Goal: Task Accomplishment & Management: Complete application form

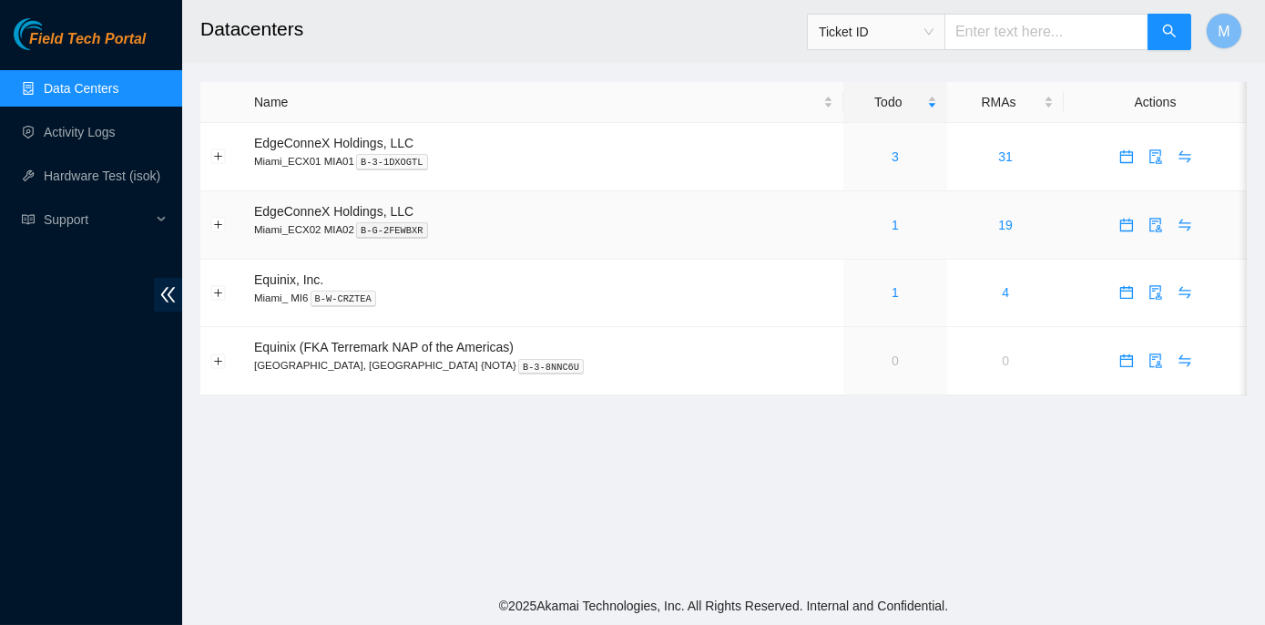
click at [853, 226] on div "1" at bounding box center [895, 225] width 85 height 20
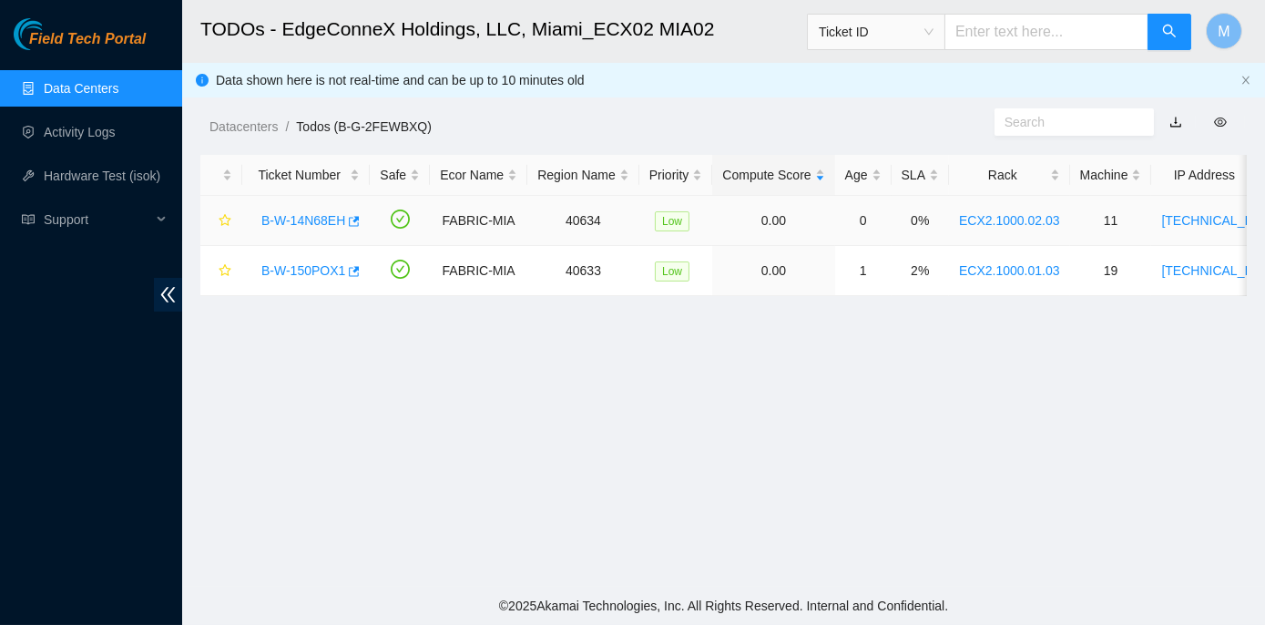
click at [337, 221] on link "B-W-14N68EH" at bounding box center [303, 220] width 84 height 15
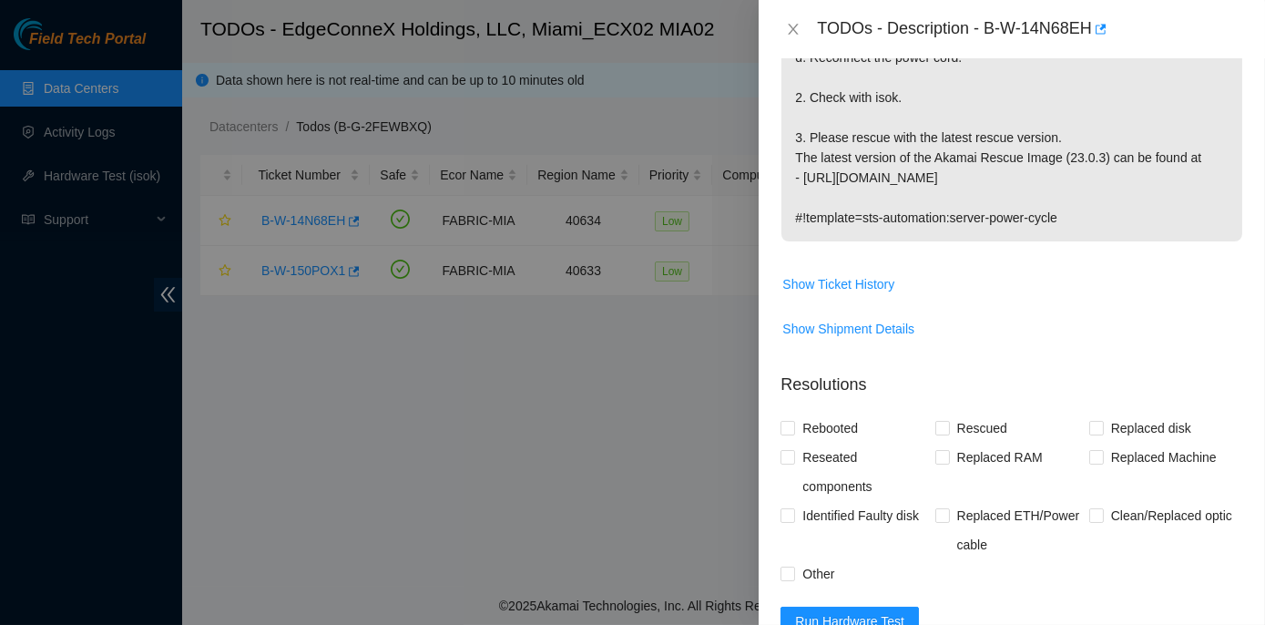
scroll to position [579, 0]
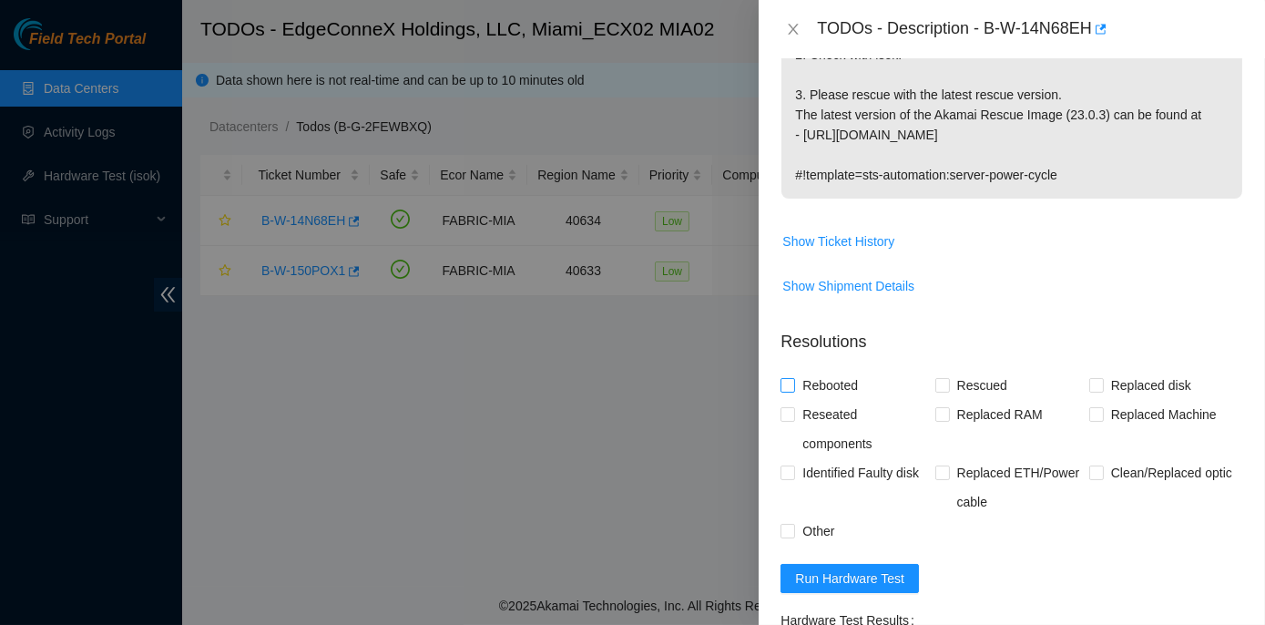
click at [789, 383] on input "Rebooted" at bounding box center [786, 384] width 13 height 13
checkbox input "true"
click at [942, 389] on span at bounding box center [942, 385] width 15 height 15
click at [942, 389] on input "Rescued" at bounding box center [941, 384] width 13 height 13
checkbox input "true"
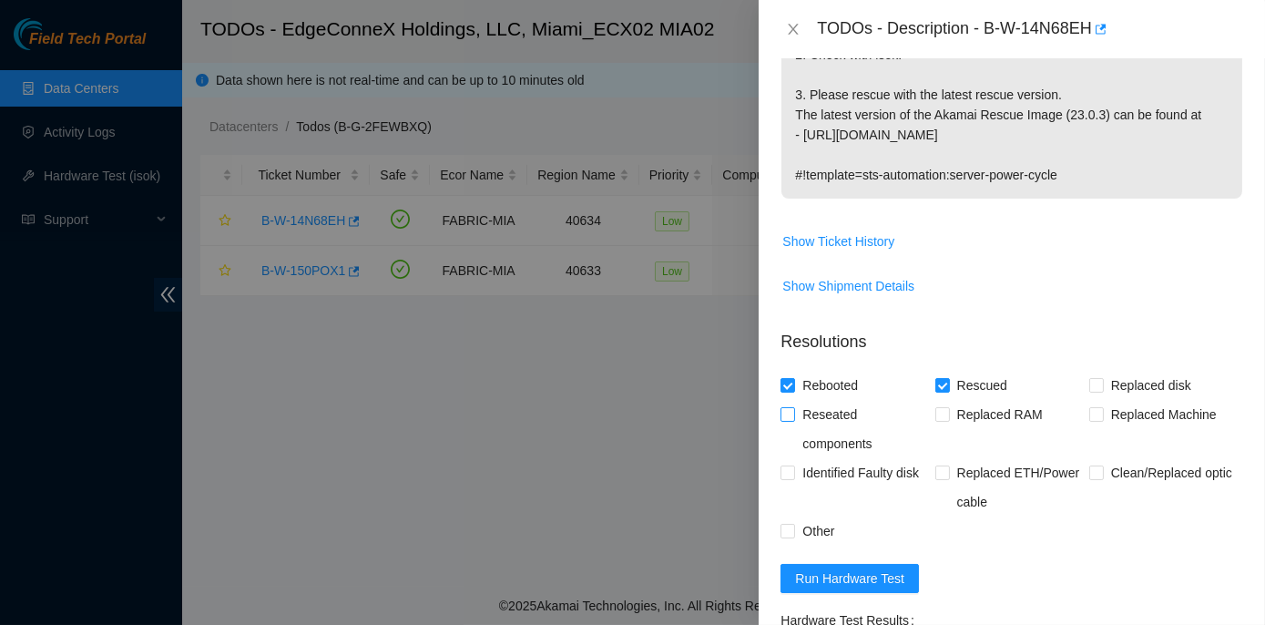
click at [785, 418] on span at bounding box center [787, 414] width 15 height 15
click at [785, 418] on input "Reseated components" at bounding box center [786, 413] width 13 height 13
checkbox input "true"
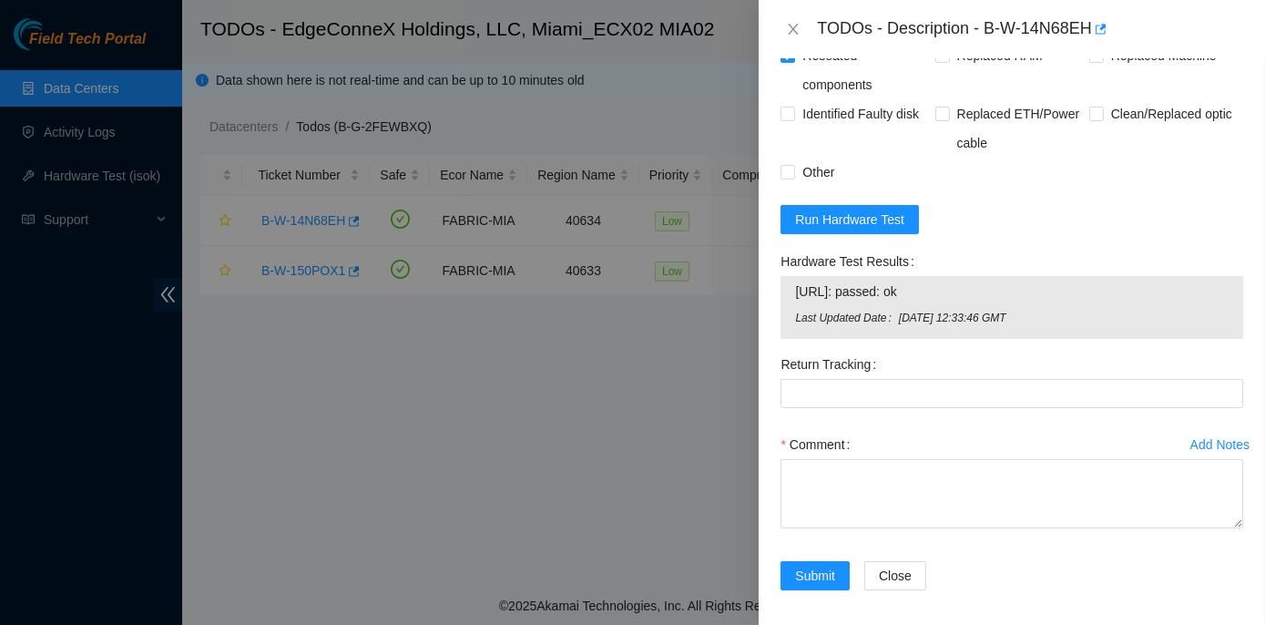
scroll to position [943, 0]
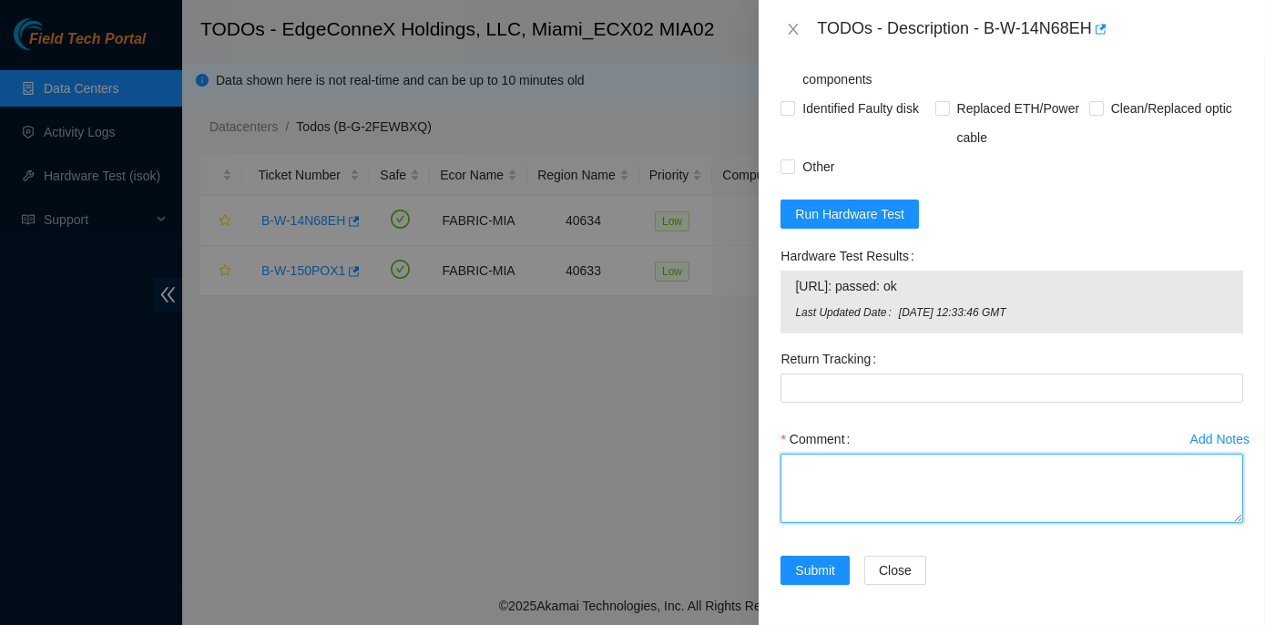
paste textarea "Rack No: ECX2.1000.02.03 Machine No: 11 IP: 104.86.100.142 Serial No: 6YP1C53 D…"
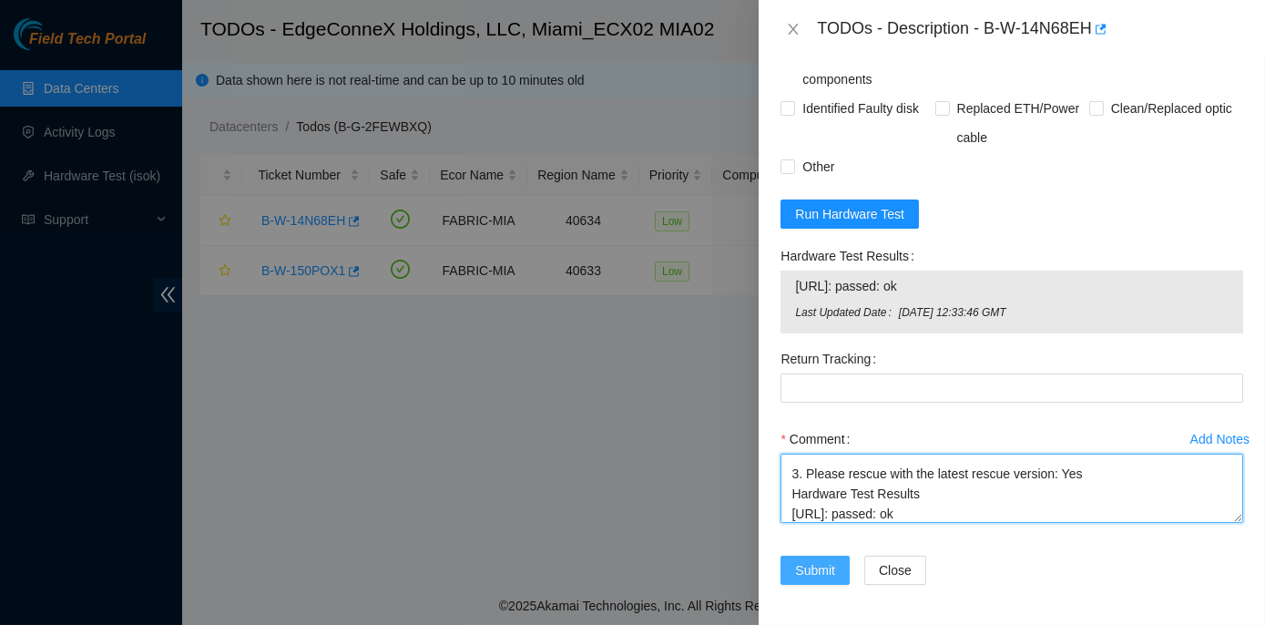
type textarea "Rack No: ECX2.1000.02.03 Machine No: 11 IP: 104.86.100.142 Serial No: 6YP1C53 D…"
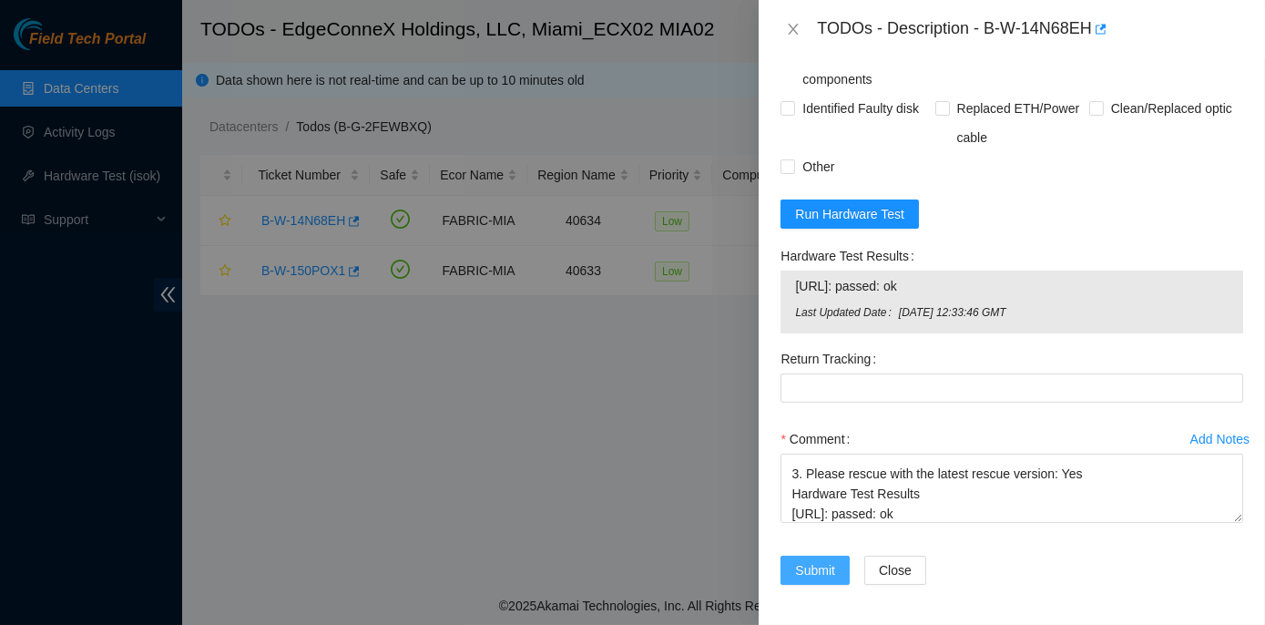
click at [817, 569] on span "Submit" at bounding box center [815, 570] width 40 height 20
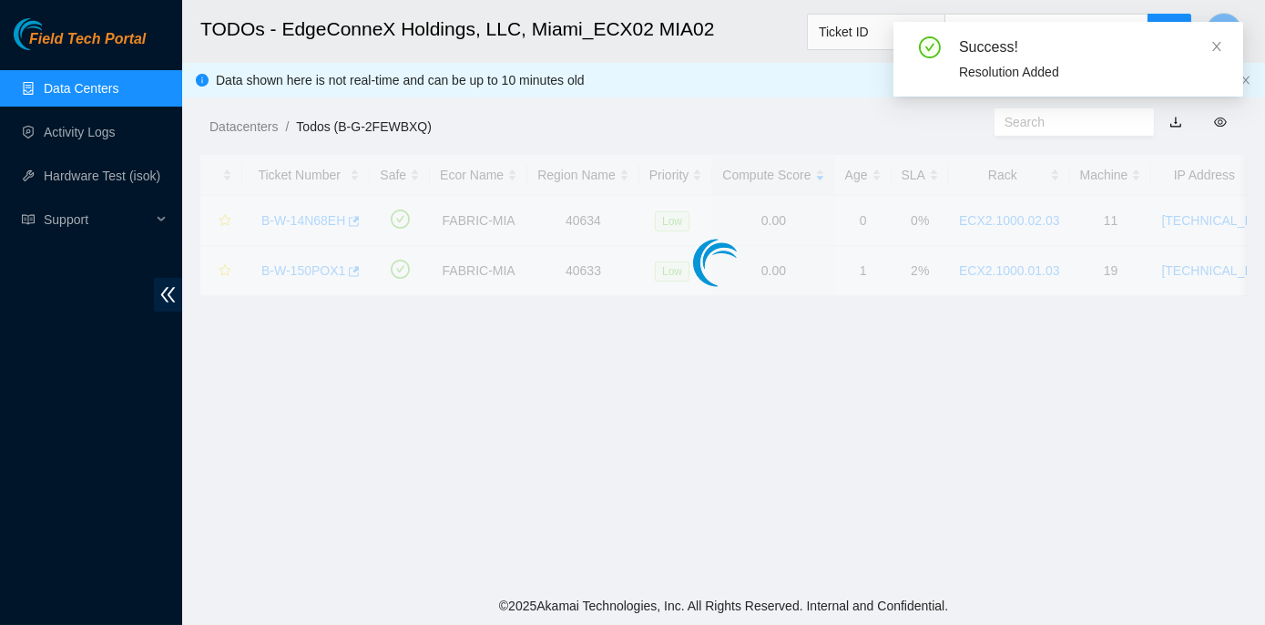
scroll to position [507, 0]
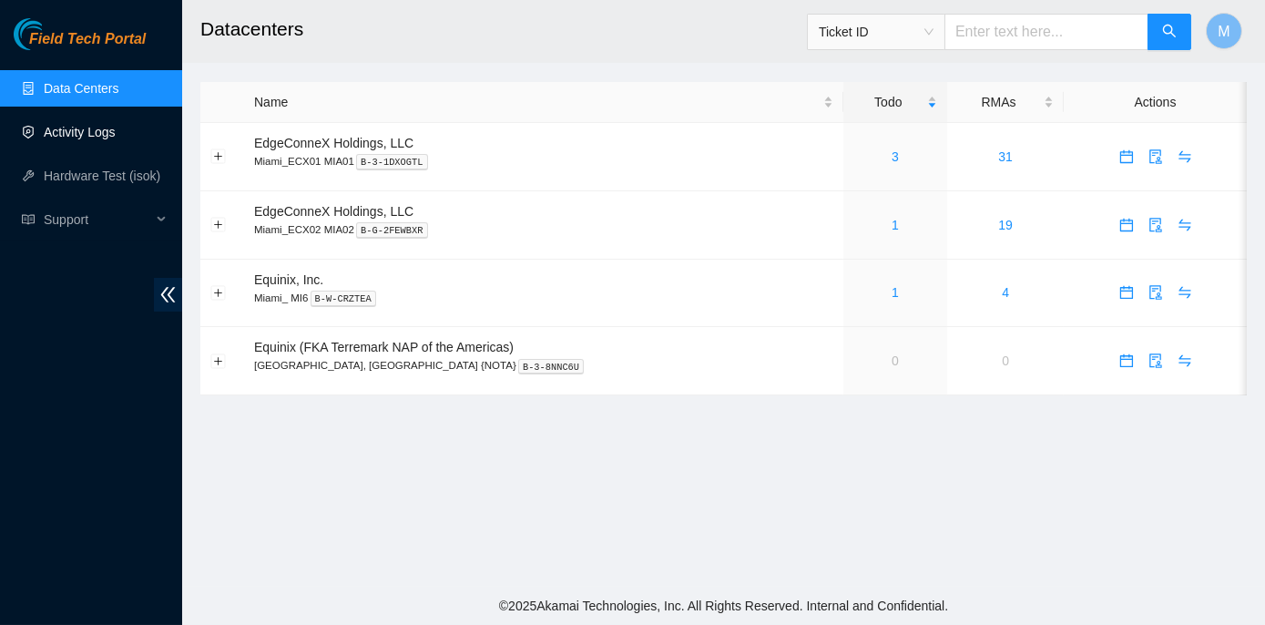
click at [92, 137] on link "Activity Logs" at bounding box center [80, 132] width 72 height 15
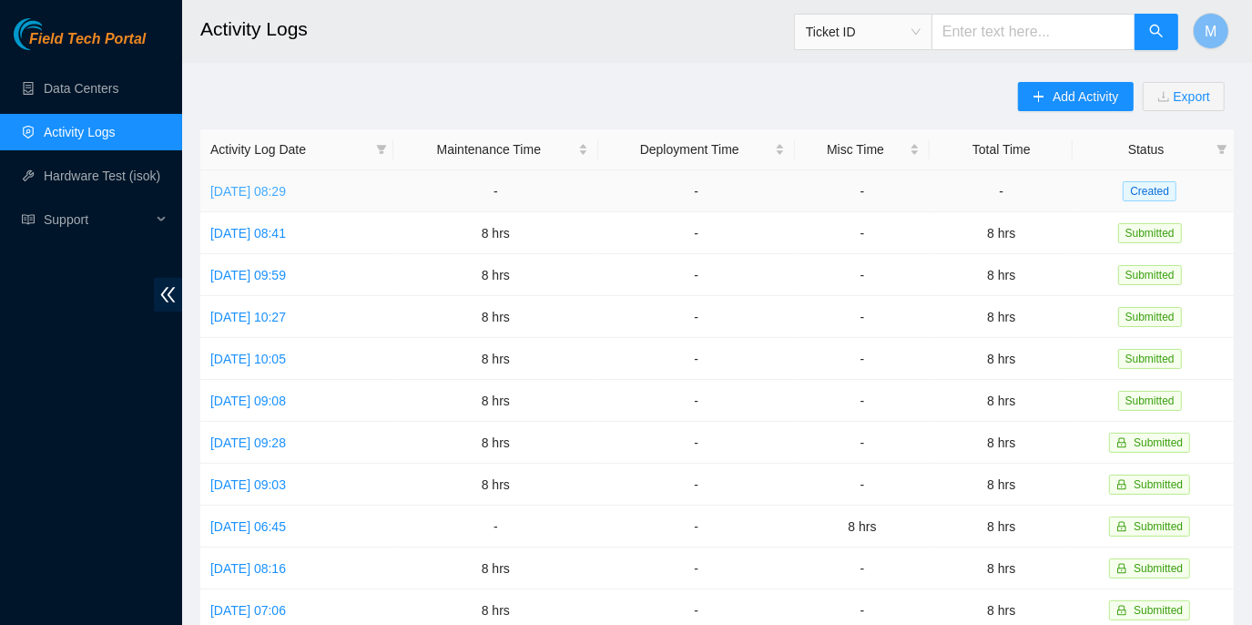
click at [286, 184] on link "Tue, 02 Sep 2025 08:29" at bounding box center [248, 191] width 76 height 15
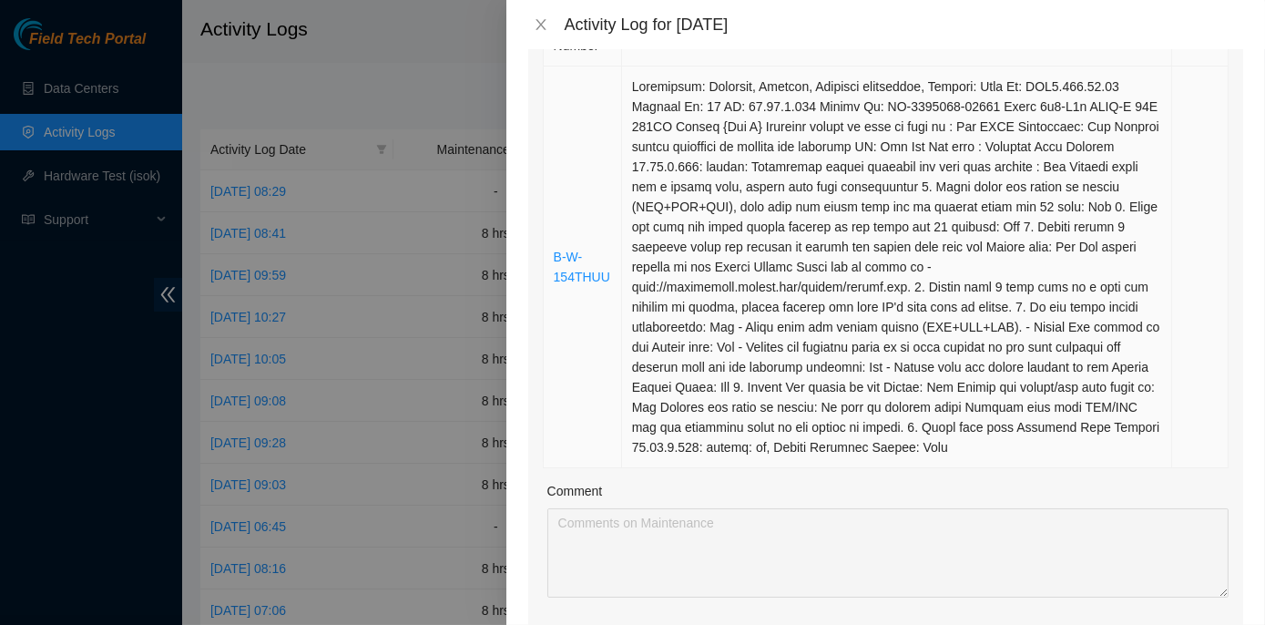
scroll to position [165, 0]
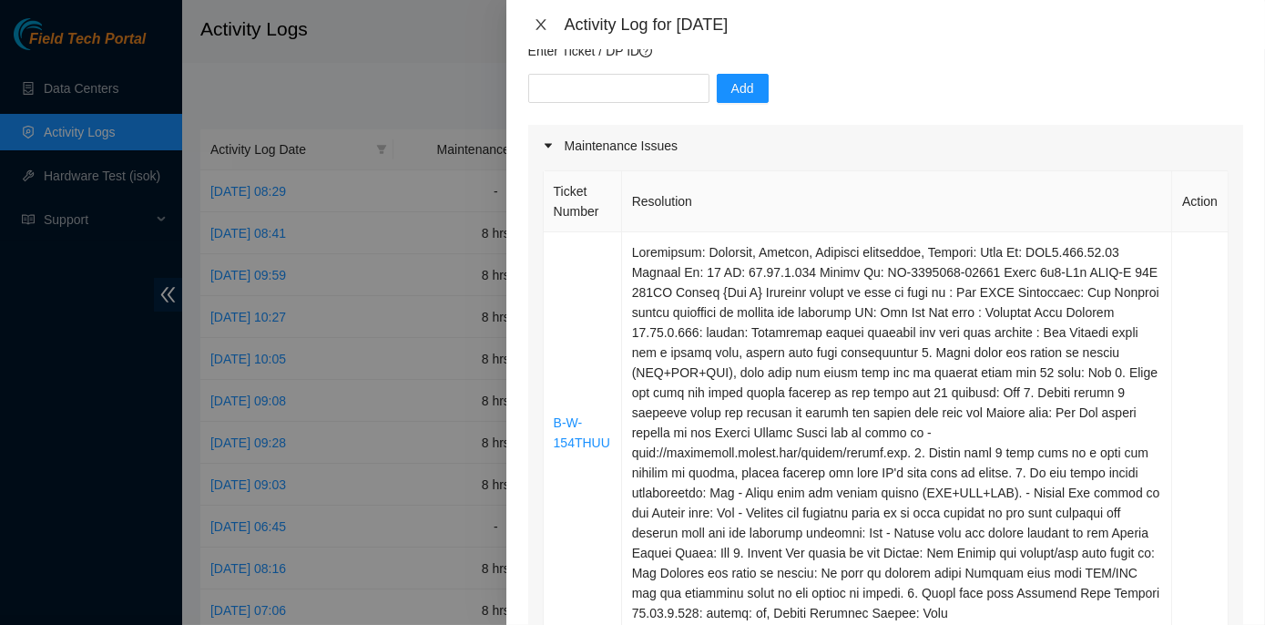
click at [540, 24] on icon "close" at bounding box center [540, 24] width 10 height 11
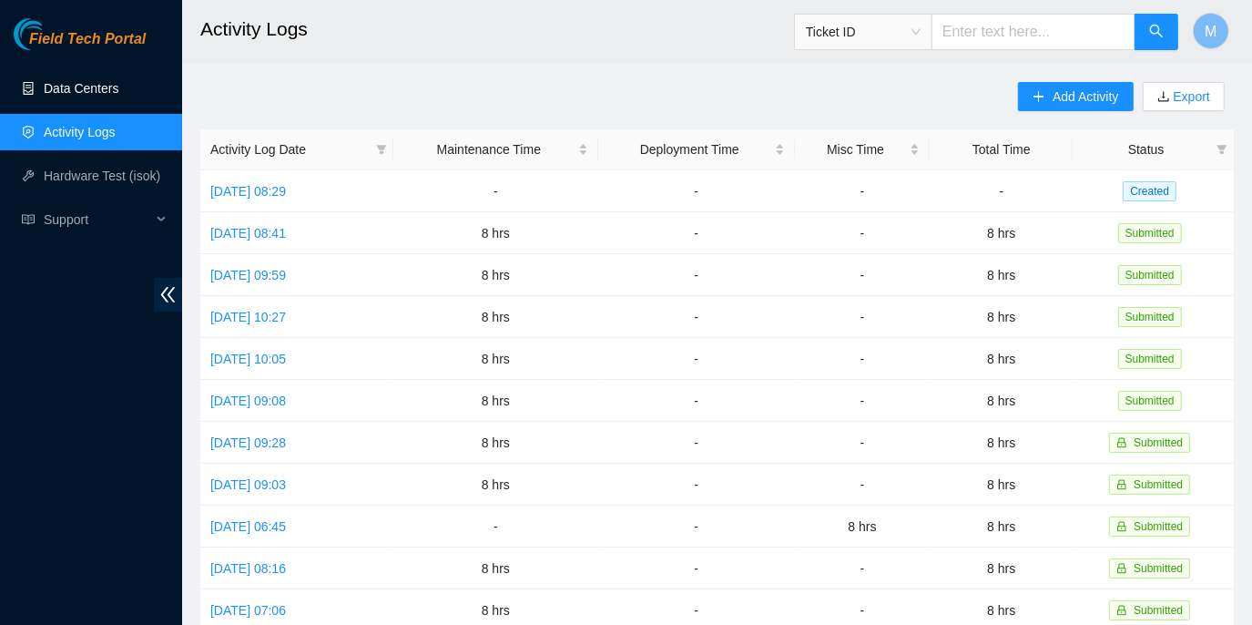
click at [90, 87] on link "Data Centers" at bounding box center [81, 88] width 75 height 15
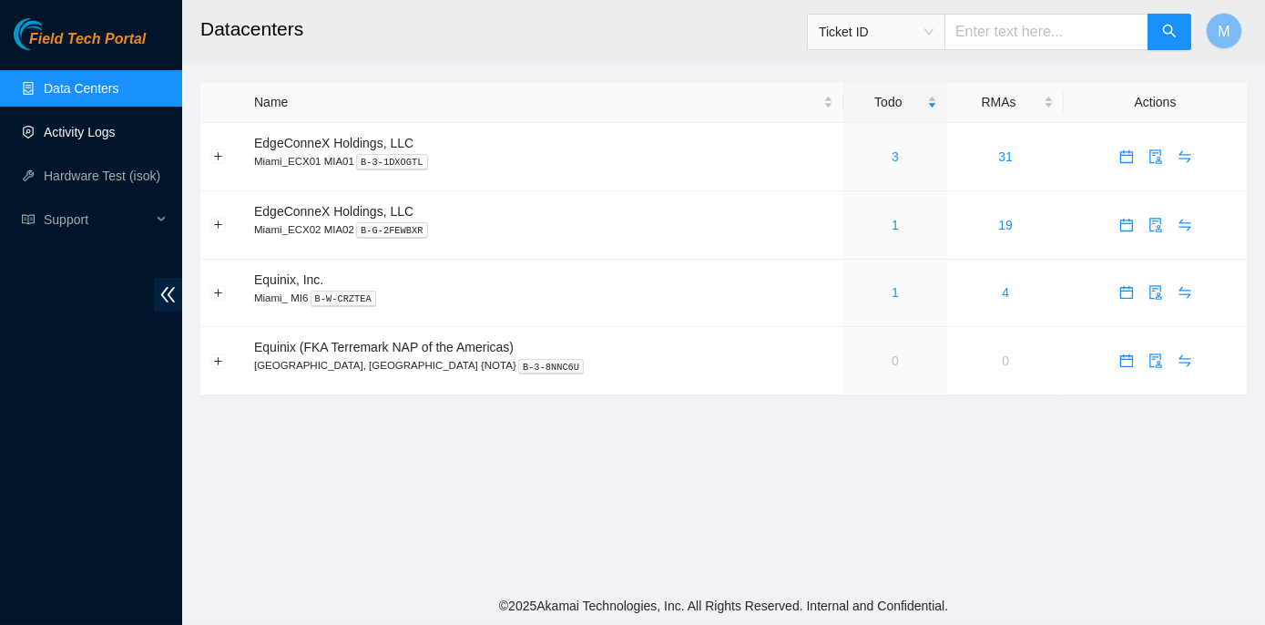
click at [87, 136] on link "Activity Logs" at bounding box center [80, 132] width 72 height 15
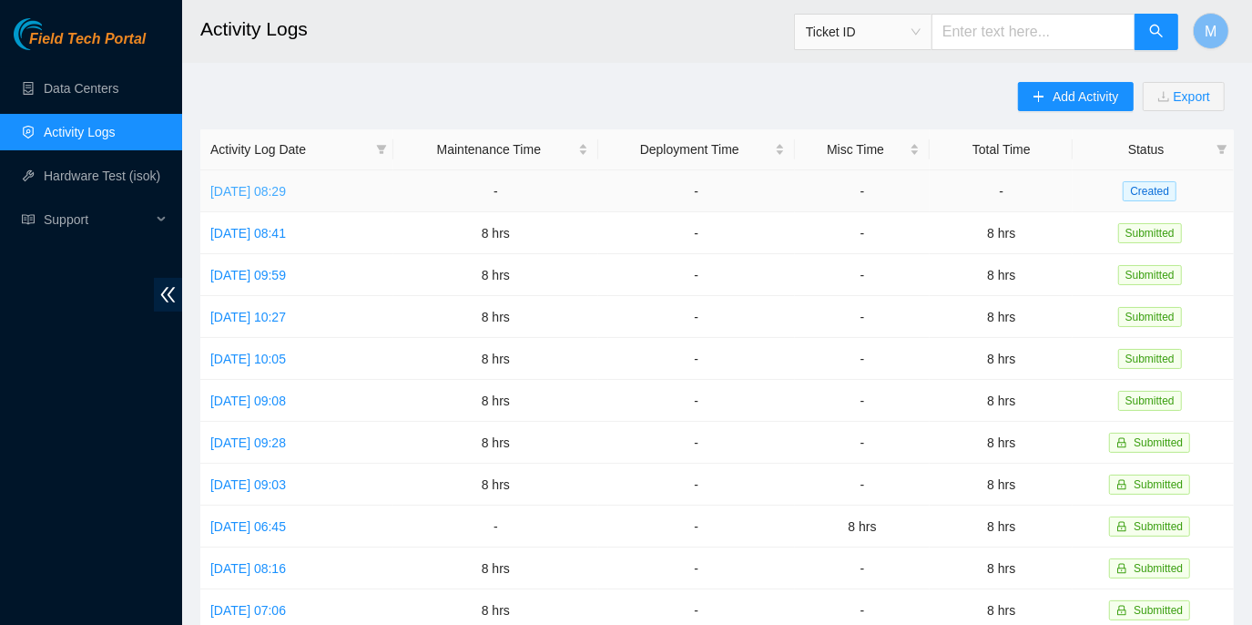
click at [274, 190] on link "Tue, 02 Sep 2025 08:29" at bounding box center [248, 191] width 76 height 15
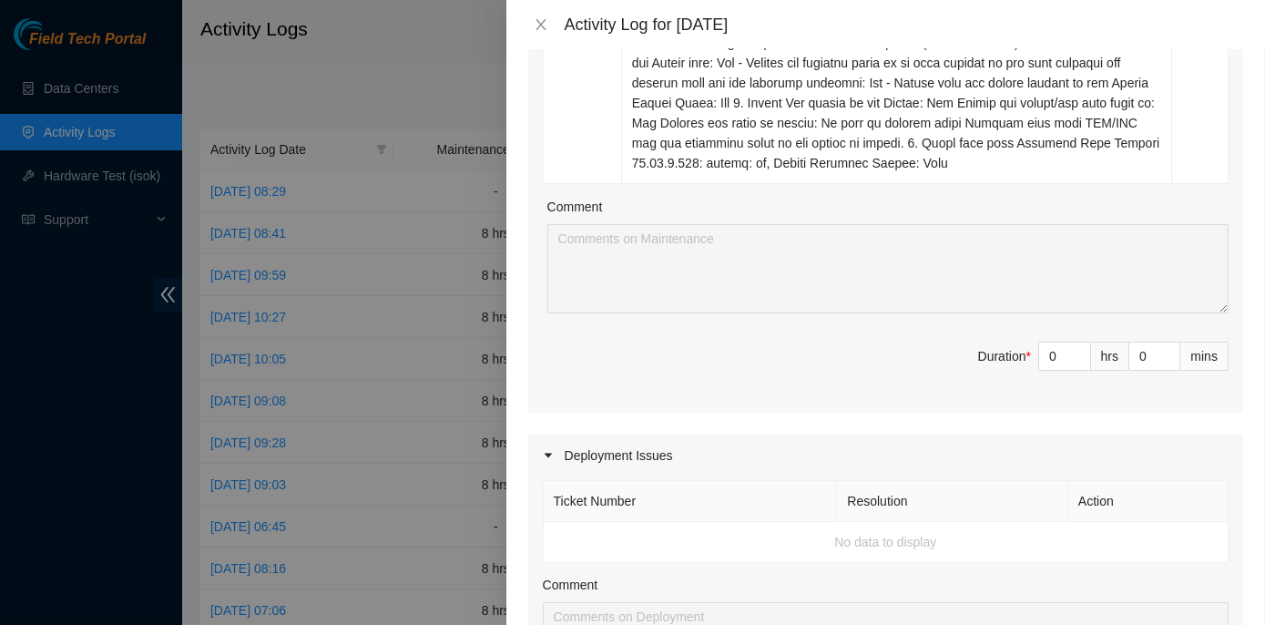
scroll to position [662, 0]
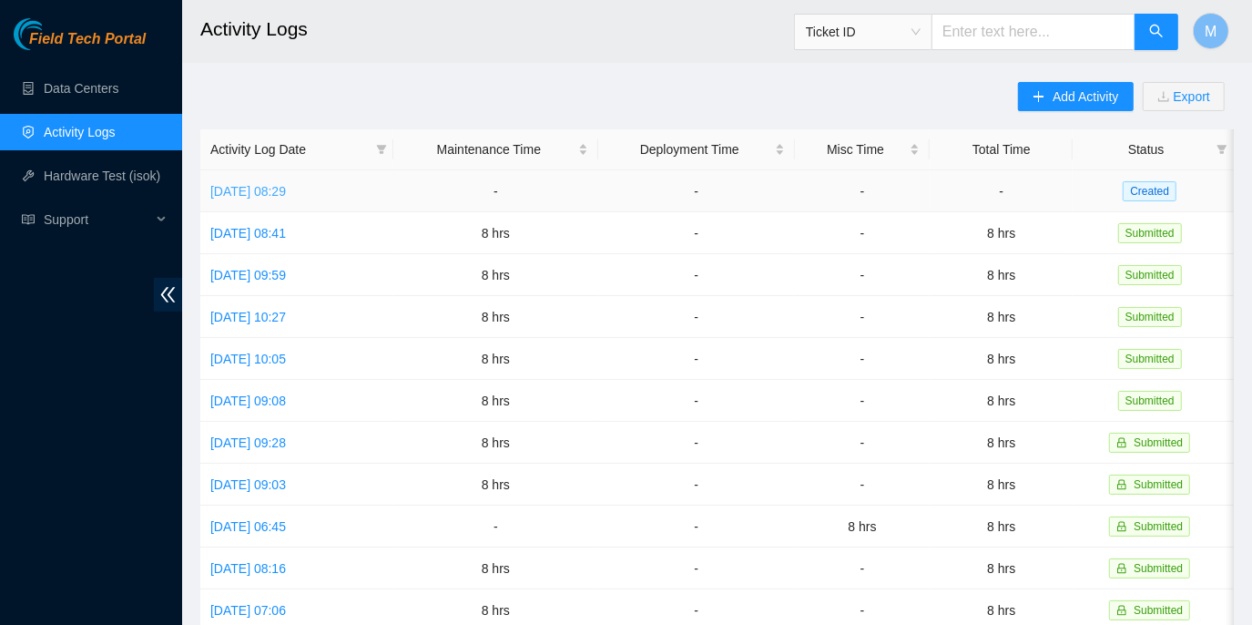
click at [286, 184] on link "[DATE] 08:29" at bounding box center [248, 191] width 76 height 15
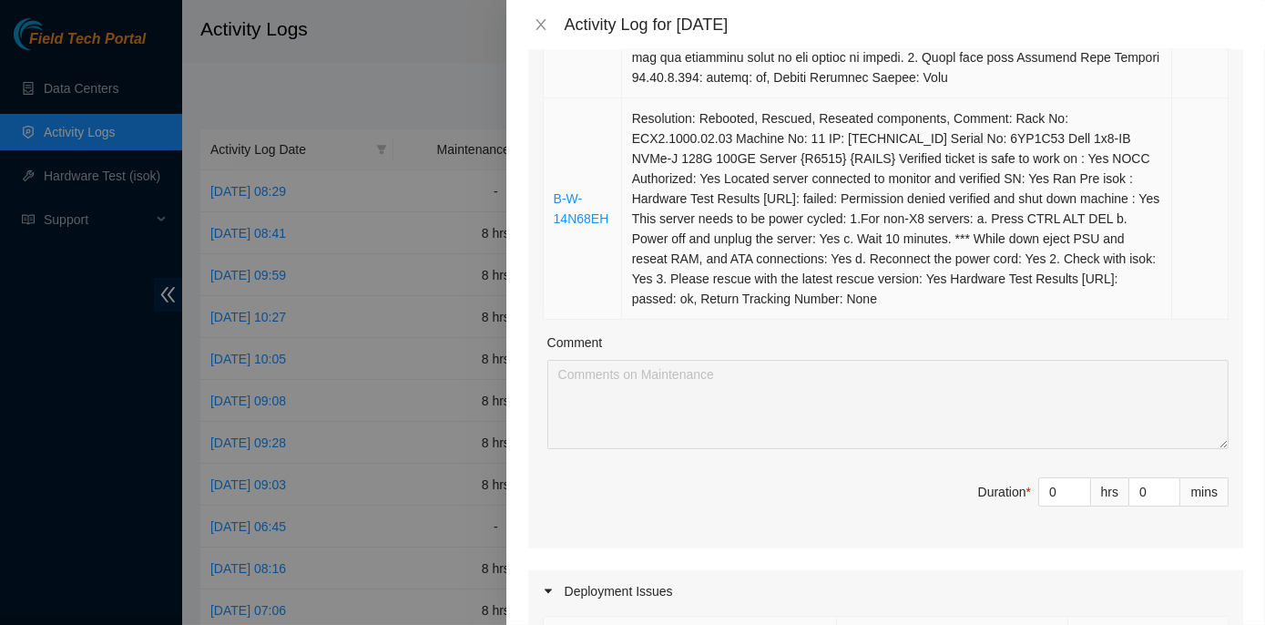
scroll to position [662, 0]
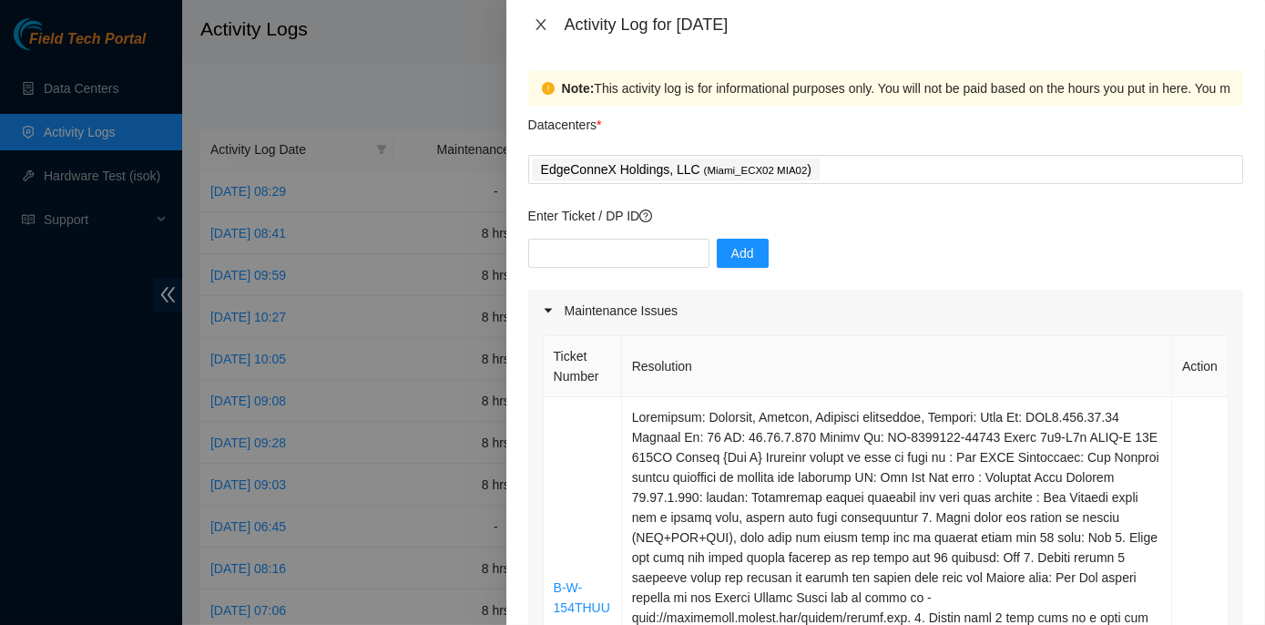
drag, startPoint x: 539, startPoint y: 22, endPoint x: 504, endPoint y: 48, distance: 43.5
click at [539, 22] on icon "close" at bounding box center [541, 24] width 15 height 15
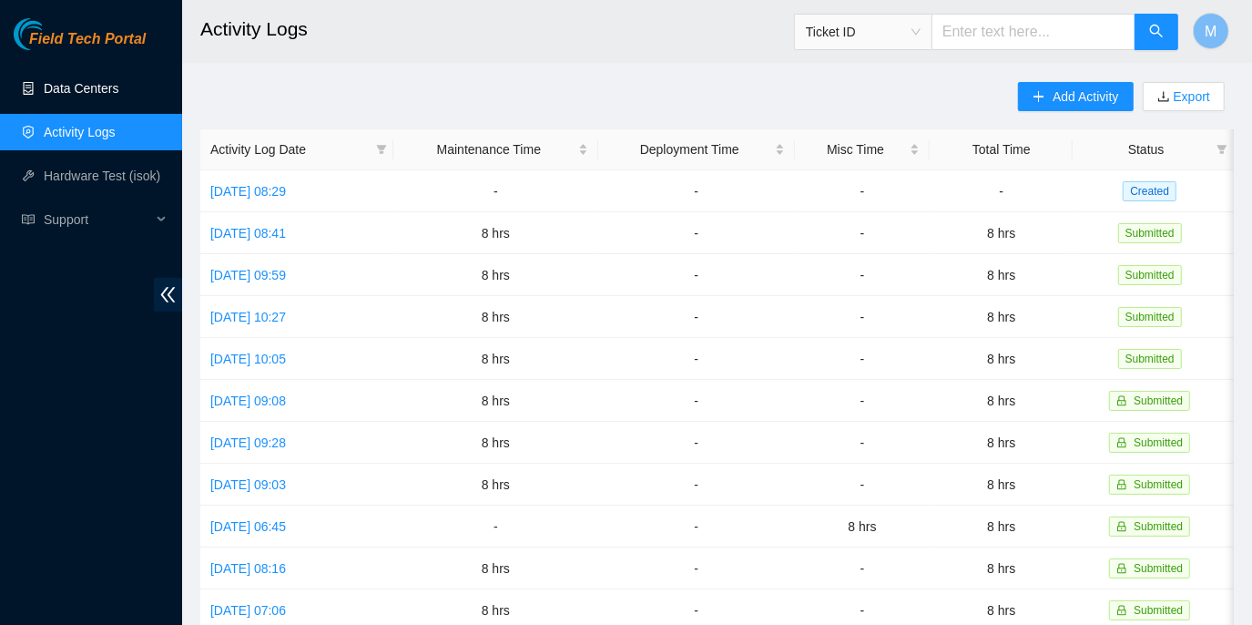
click at [82, 89] on link "Data Centers" at bounding box center [81, 88] width 75 height 15
